Goal: Download file/media: Obtain a digital file from the website

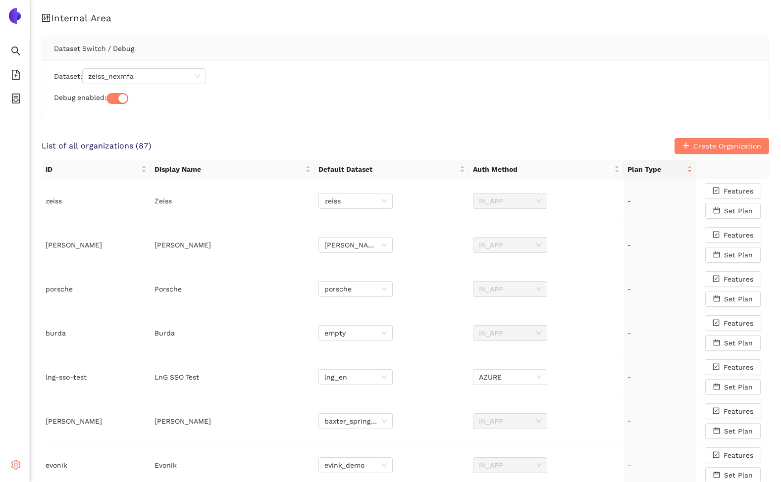
click at [11, 460] on icon "setting" at bounding box center [16, 465] width 10 height 10
click at [68, 395] on span "Internal Area" at bounding box center [72, 394] width 44 height 8
click at [130, 79] on span "zeiss_nexmfa" at bounding box center [144, 76] width 112 height 15
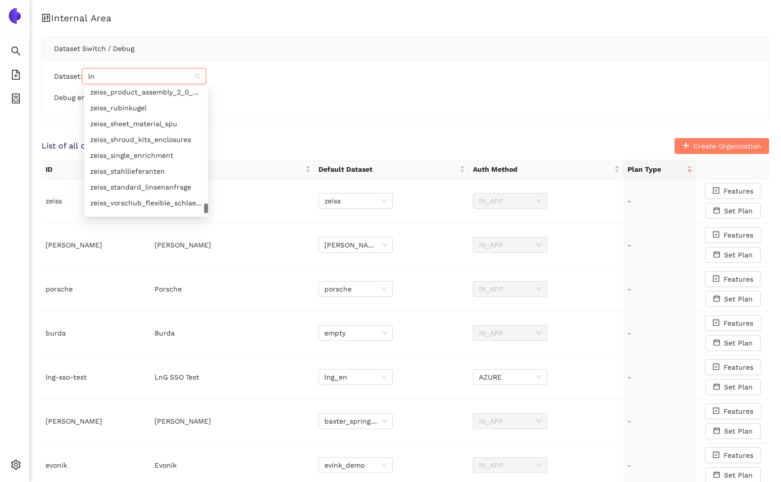
scroll to position [158, 0]
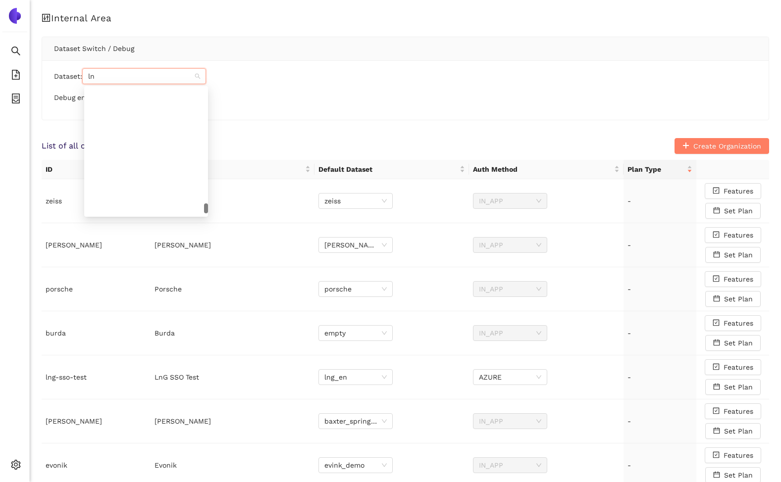
type input "lng"
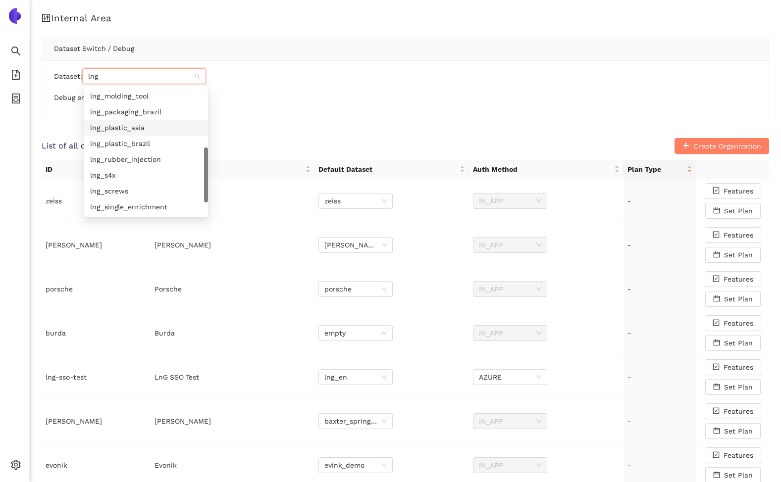
scroll to position [0, 0]
click at [114, 102] on div "lng" at bounding box center [146, 96] width 124 height 16
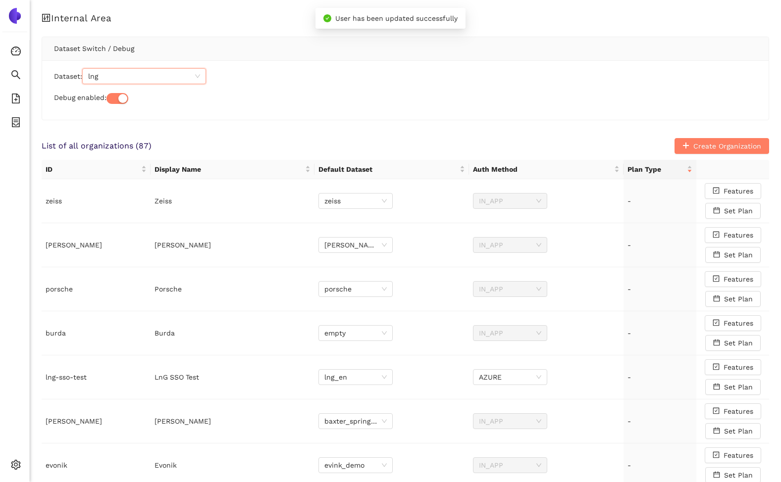
click at [191, 134] on div "Internal Area Dataset Switch / Debug Dataset: lng lng Debug enabled: List of al…" at bounding box center [405, 408] width 751 height 816
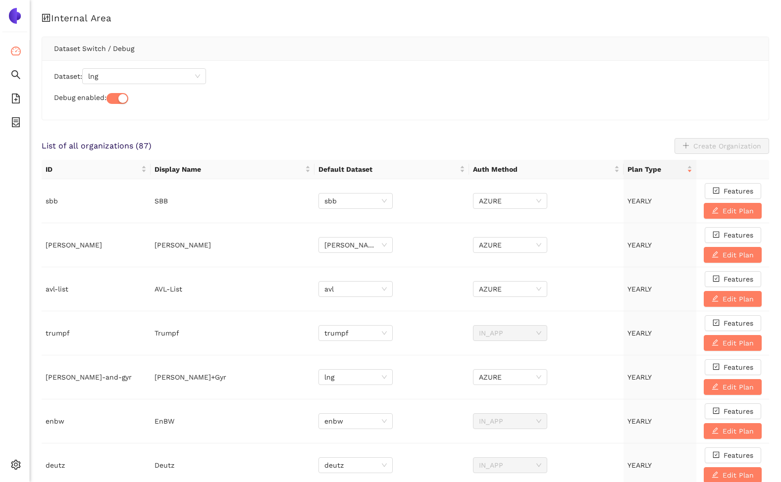
click at [21, 51] on li "Dashboard" at bounding box center [14, 52] width 29 height 20
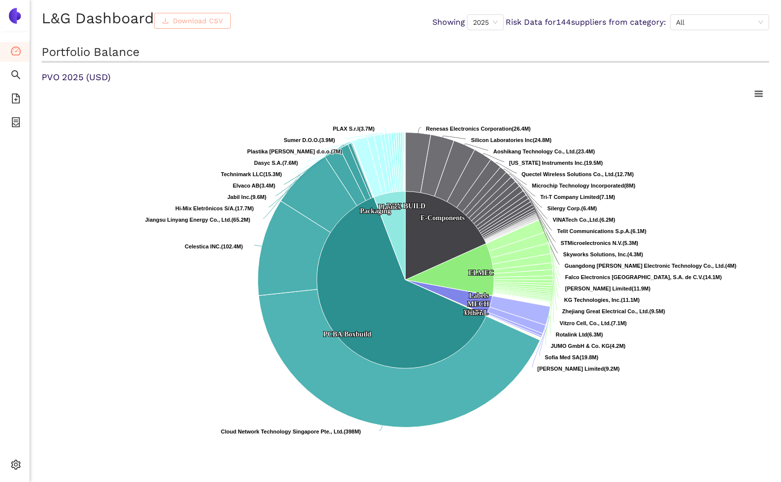
click at [216, 18] on span "Download CSV" at bounding box center [198, 20] width 50 height 11
click at [484, 22] on span "2025" at bounding box center [485, 22] width 25 height 15
click at [486, 86] on div "2024" at bounding box center [482, 89] width 26 height 11
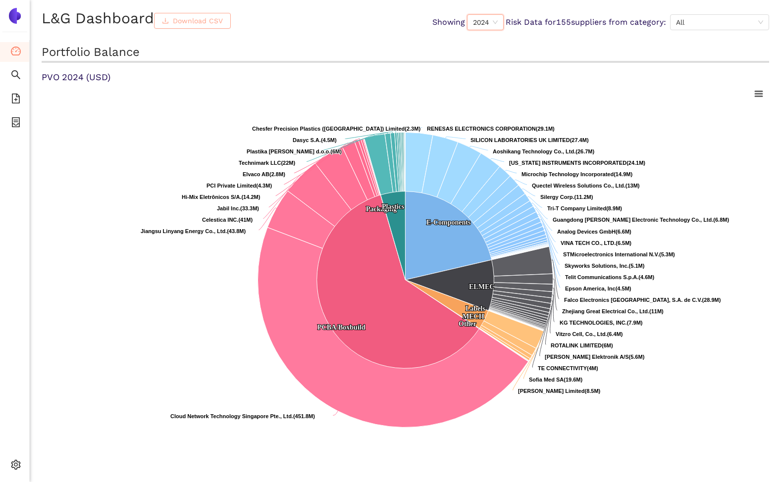
click at [223, 20] on span "Download CSV" at bounding box center [198, 20] width 50 height 11
click at [493, 23] on span "2024" at bounding box center [485, 22] width 25 height 15
click at [492, 79] on div "2023" at bounding box center [482, 73] width 26 height 11
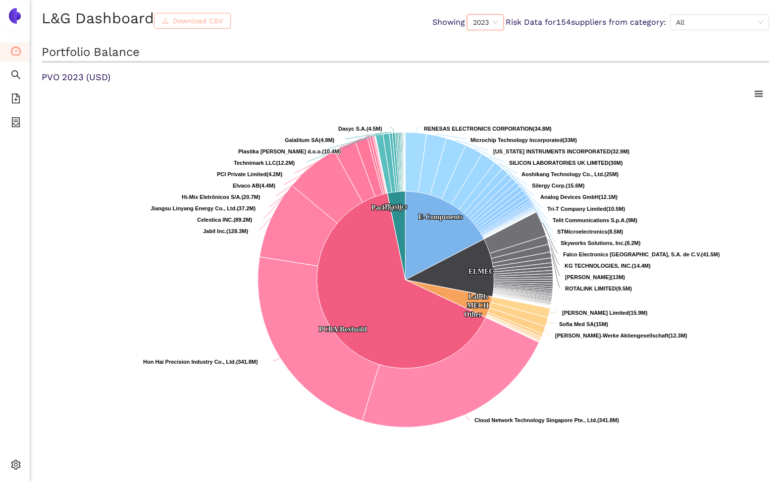
click at [223, 25] on span "Download CSV" at bounding box center [198, 20] width 50 height 11
click at [496, 21] on div "2023" at bounding box center [485, 22] width 37 height 16
click at [494, 54] on div "2022" at bounding box center [482, 57] width 26 height 11
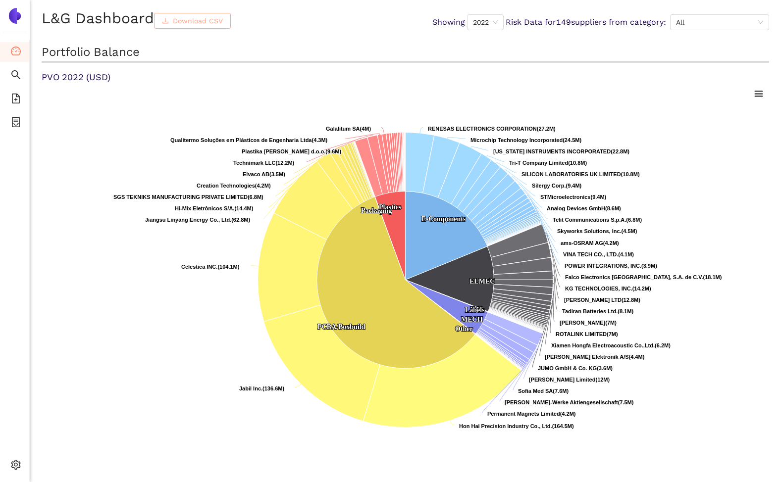
click at [177, 15] on button "Download CSV" at bounding box center [192, 21] width 77 height 16
click at [467, 22] on div "2022" at bounding box center [485, 22] width 37 height 16
click at [478, 44] on div "2021" at bounding box center [482, 42] width 26 height 11
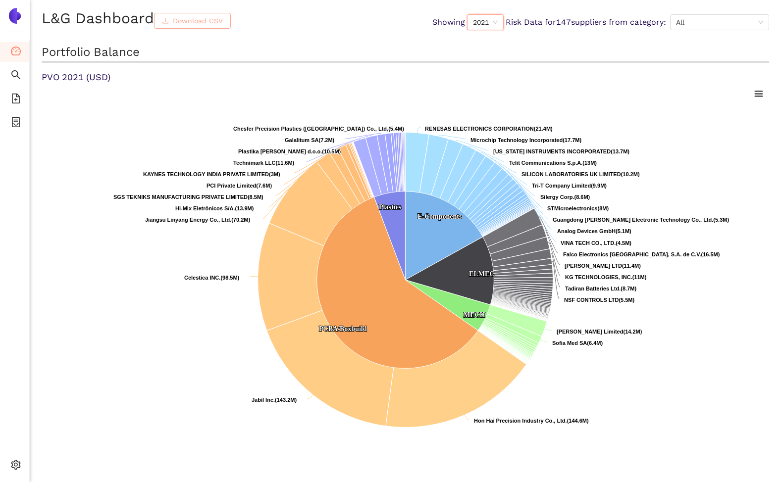
click at [190, 13] on button "Download CSV" at bounding box center [192, 21] width 77 height 16
click at [779, 223] on div "L&G Dashboard Download CSV Showing 2021 Risk Data for 147 suppliers from catego…" at bounding box center [405, 241] width 751 height 482
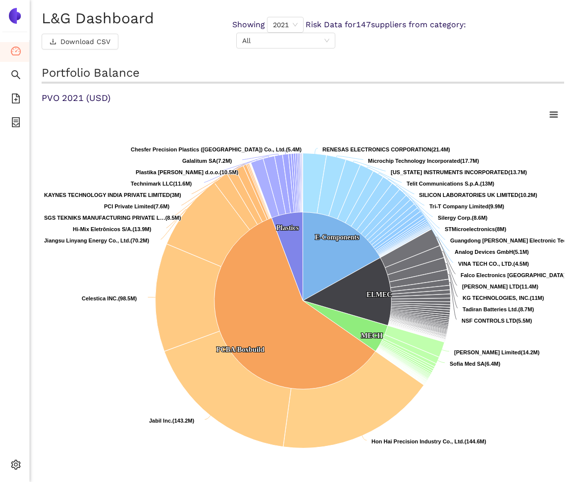
click at [225, 478] on rect at bounding box center [303, 302] width 522 height 396
